Goal: Information Seeking & Learning: Learn about a topic

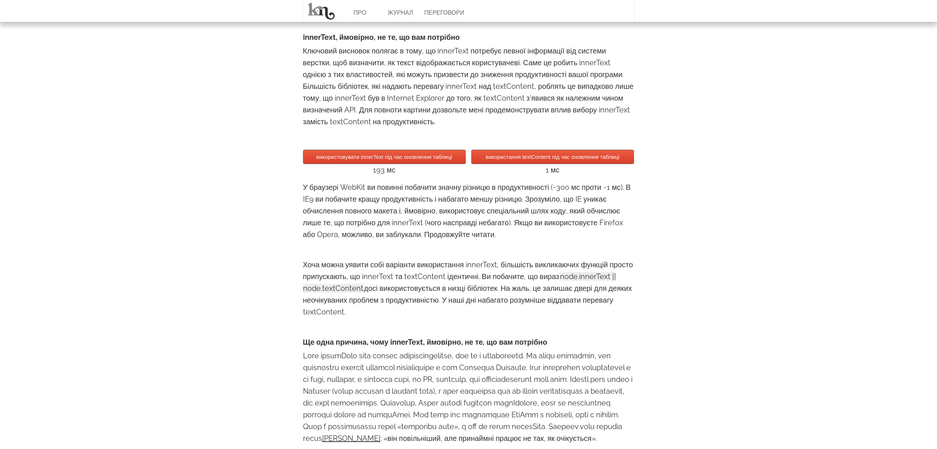
scroll to position [601, 0]
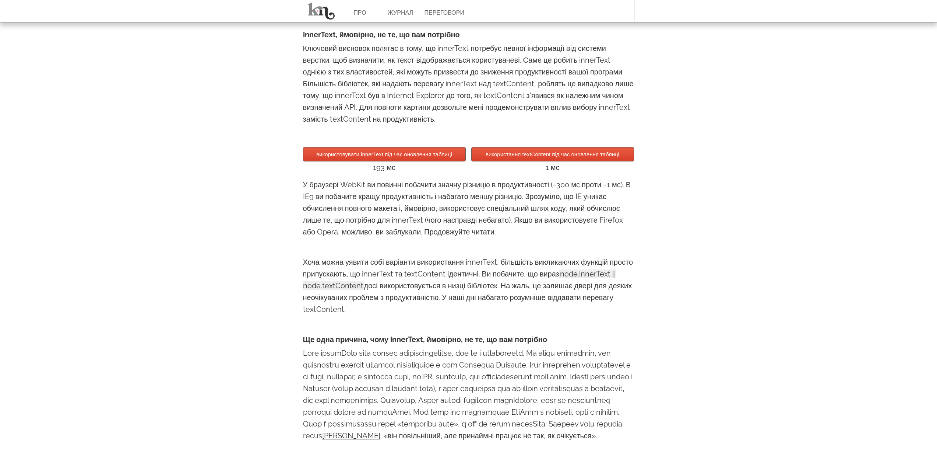
click at [545, 161] on button "використання textContent під час оновлення таблиці" at bounding box center [552, 154] width 163 height 14
click at [549, 157] on font "використання textContent під час оновлення таблиці" at bounding box center [553, 154] width 134 height 6
click at [388, 157] on font "використовувати innerText під час оновлення таблиці" at bounding box center [384, 154] width 136 height 6
click at [398, 157] on font "використовувати innerText під час оновлення таблиці" at bounding box center [384, 154] width 136 height 6
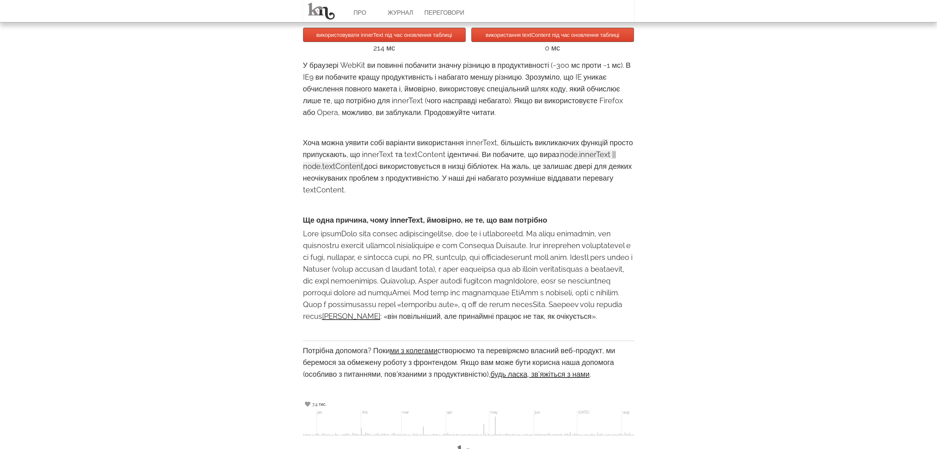
scroll to position [696, 0]
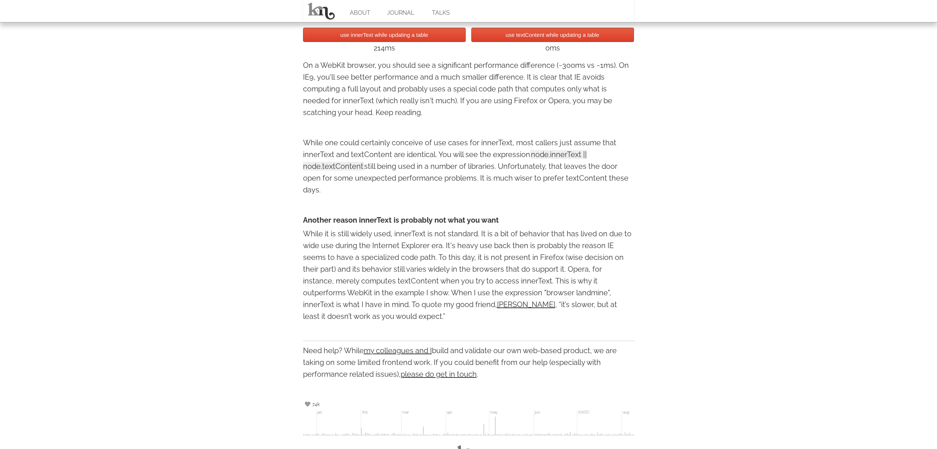
click at [321, 112] on p "On a WebKit browser, you should see a significant performance difference (~300m…" at bounding box center [468, 88] width 331 height 59
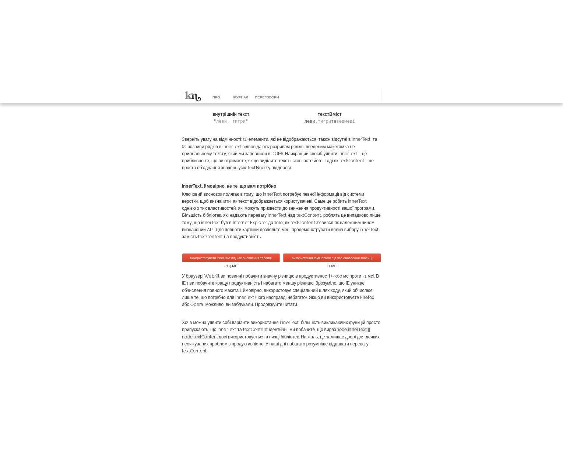
scroll to position [452, 0]
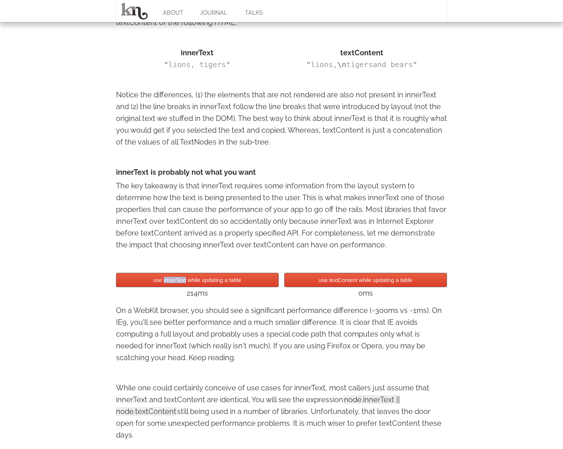
click at [245, 278] on button "use innerText while updating a table" at bounding box center [197, 280] width 163 height 14
click at [360, 278] on button "use textContent while updating a table" at bounding box center [365, 280] width 163 height 14
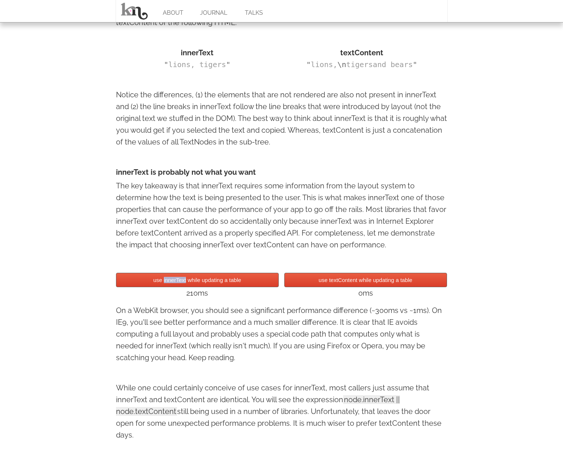
click at [360, 278] on button "use textContent while updating a table" at bounding box center [365, 280] width 163 height 14
